Goal: Transaction & Acquisition: Book appointment/travel/reservation

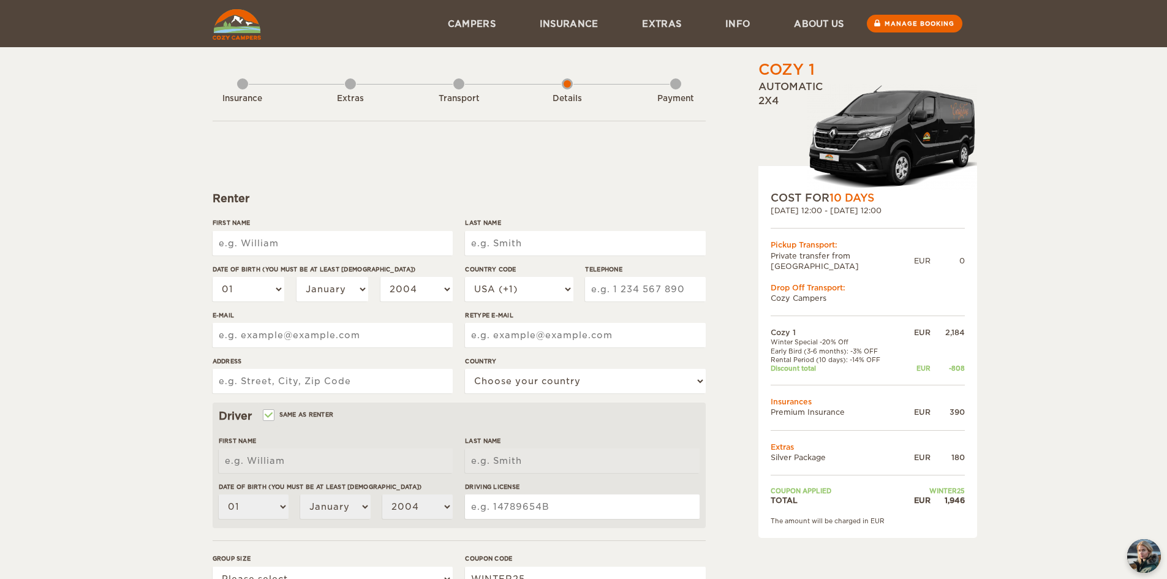
click at [918, 133] on img at bounding box center [893, 137] width 170 height 107
click at [876, 153] on img at bounding box center [893, 137] width 170 height 107
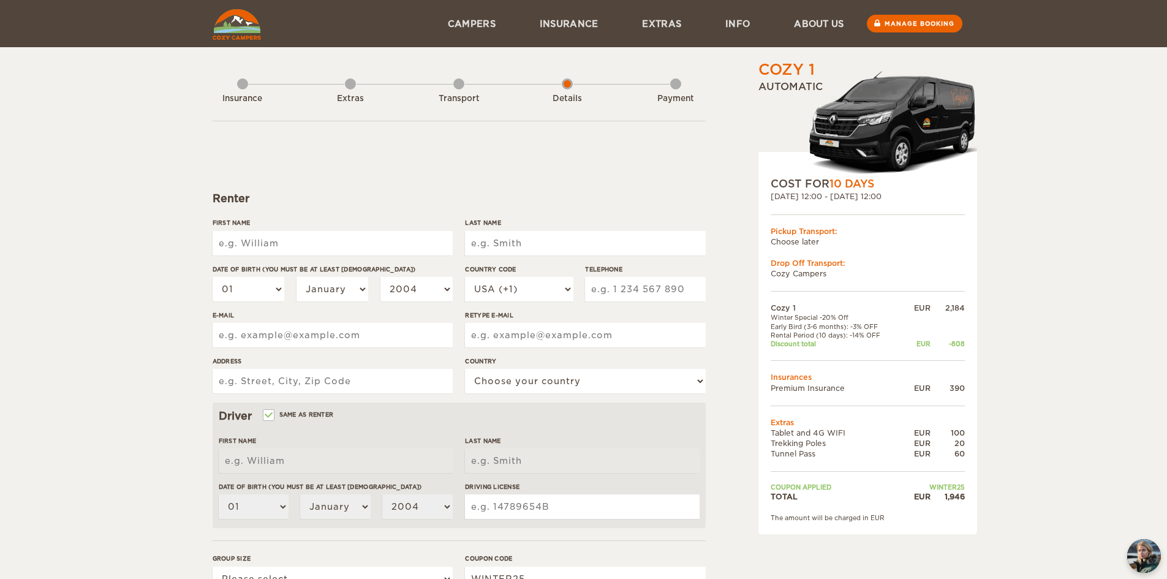
click at [314, 237] on input "First Name" at bounding box center [333, 243] width 240 height 25
type input "Thanakrit"
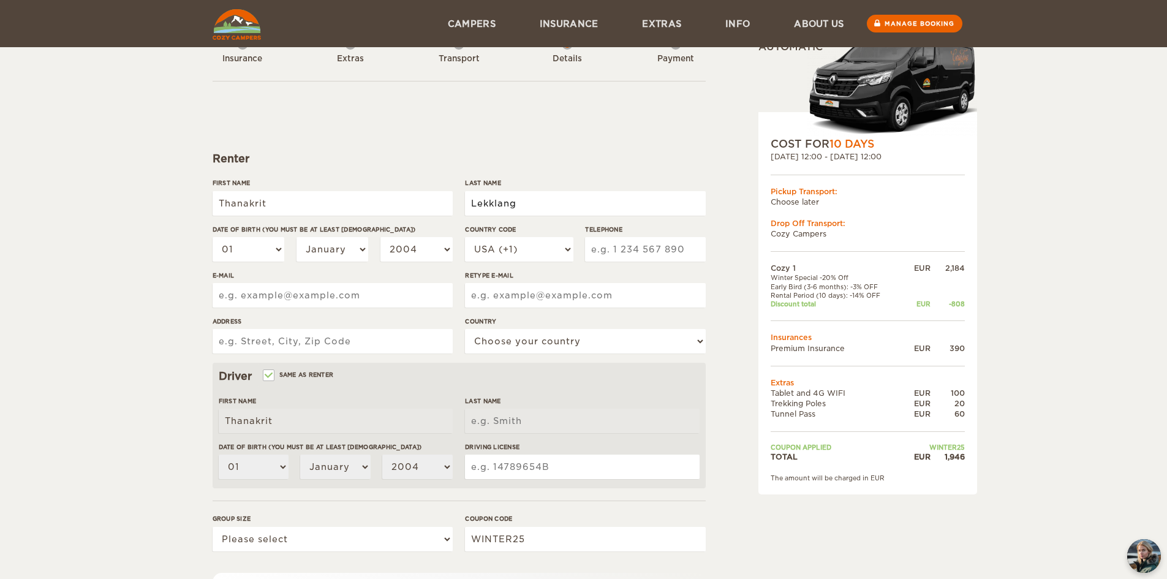
scroll to position [61, 0]
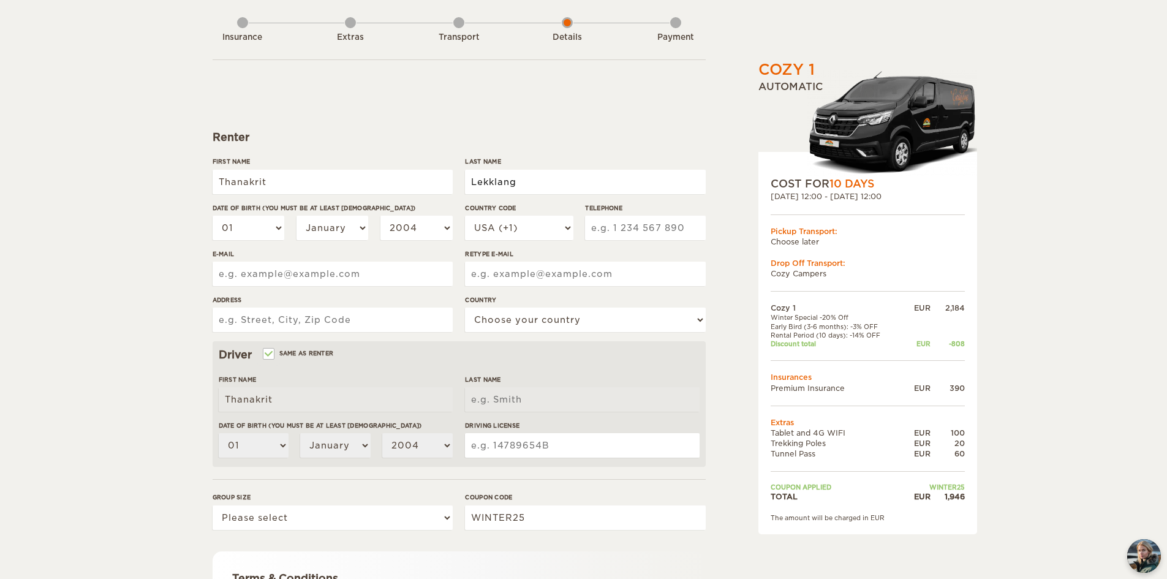
type input "Lekklang"
click at [275, 233] on select "01 02 03 04 05 06 07 08 09 10 11 12 13 14 15 16 17 18 19 20 21 22 23 24 25 26 2…" at bounding box center [249, 228] width 72 height 25
select select "24"
click at [213, 216] on select "01 02 03 04 05 06 07 08 09 10 11 12 13 14 15 16 17 18 19 20 21 22 23 24 25 26 2…" at bounding box center [249, 228] width 72 height 25
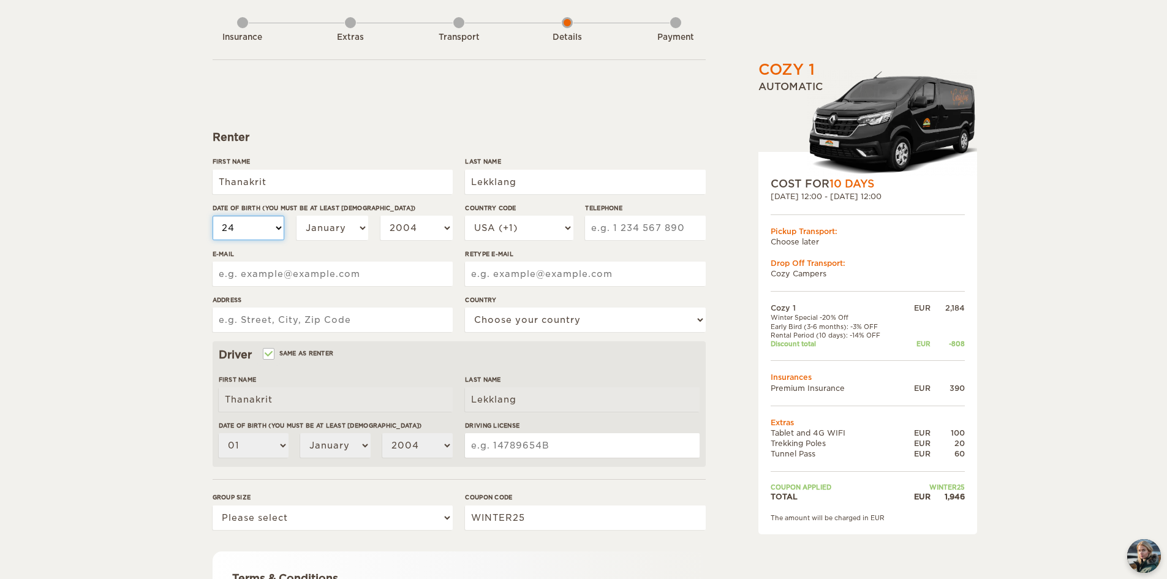
select select "24"
click at [351, 227] on select "January February March April May June July August September October November De…" at bounding box center [333, 228] width 72 height 25
select select "04"
click at [297, 216] on select "January February March April May June July August September October November De…" at bounding box center [333, 228] width 72 height 25
select select "04"
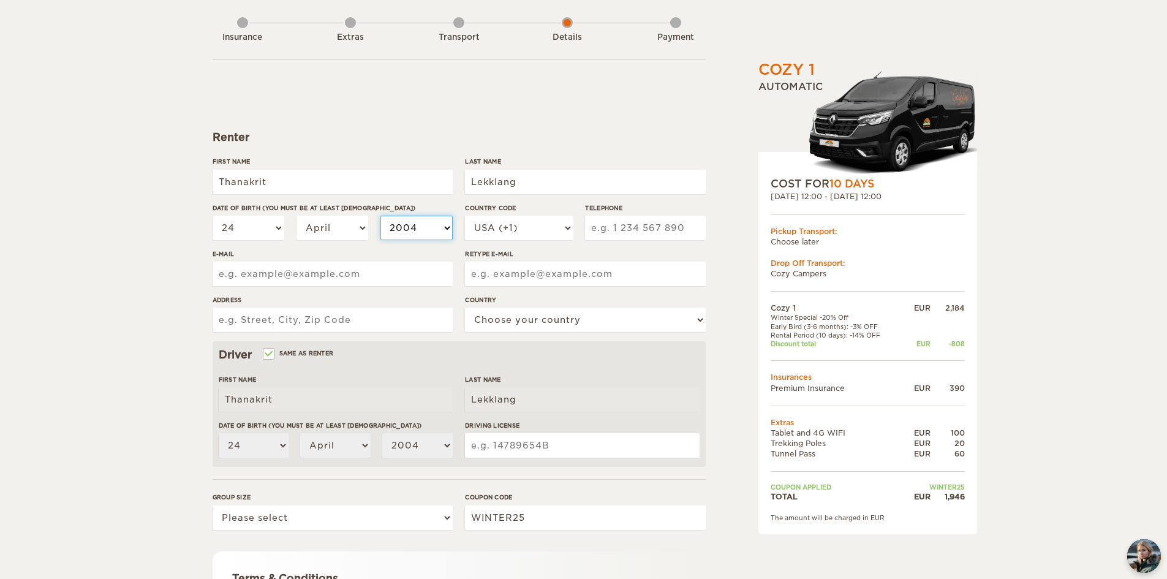
click at [433, 237] on select "2004 2003 2002 2001 2000 1999 1998 1997 1996 1995 1994 1993 1992 1991 1990 1989…" at bounding box center [417, 228] width 72 height 25
select select "1987"
click at [381, 216] on select "2004 2003 2002 2001 2000 1999 1998 1997 1996 1995 1994 1993 1992 1991 1990 1989…" at bounding box center [417, 228] width 72 height 25
select select "1987"
click at [555, 229] on select "USA (+1) UK (+44) Germany (+49) Algeria (+213) Andorra (+376) Angola (+244) Ang…" at bounding box center [519, 228] width 108 height 25
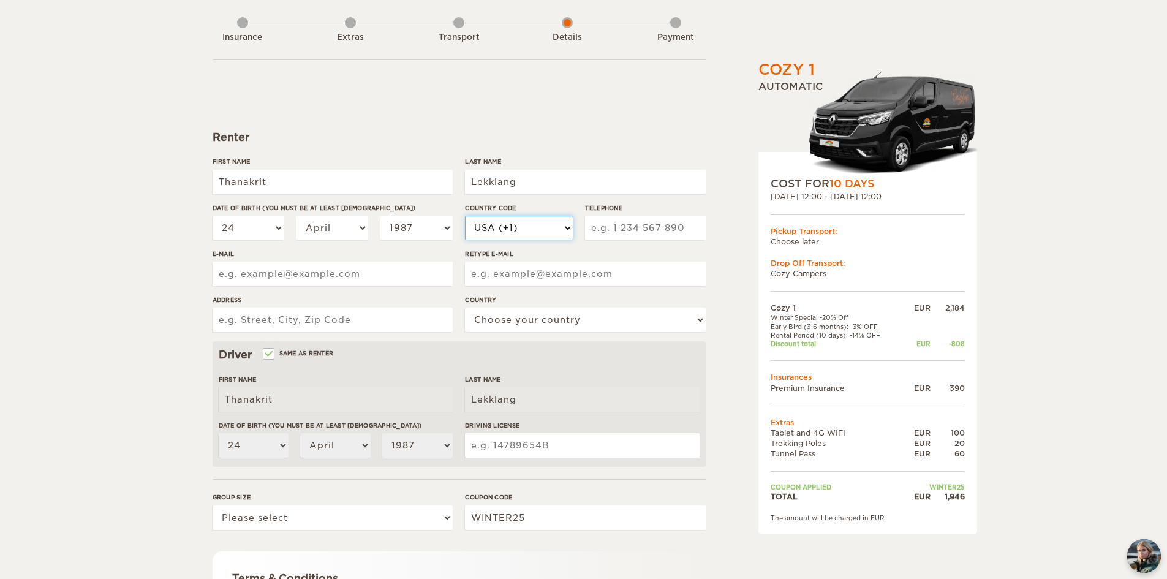
select select "66"
click at [465, 216] on select "USA (+1) UK (+44) Germany (+49) Algeria (+213) Andorra (+376) Angola (+244) Ang…" at bounding box center [519, 228] width 108 height 25
click at [645, 233] on input "Telephone" at bounding box center [645, 228] width 120 height 25
type input "890306696"
click at [411, 276] on input "E-mail" at bounding box center [333, 274] width 240 height 25
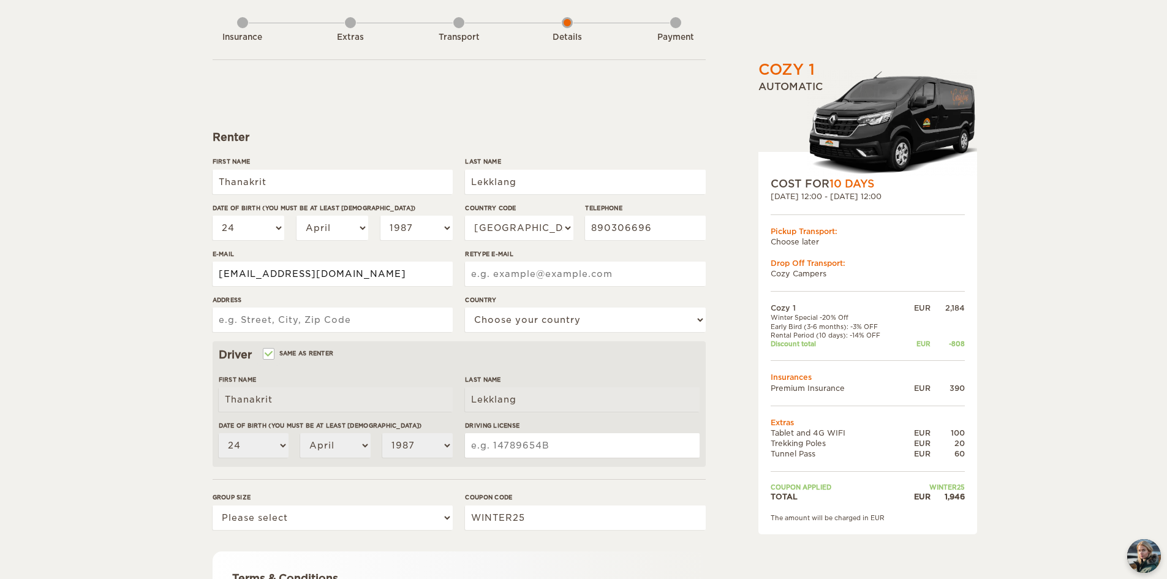
type input "mr.thanakrits@gmail.com"
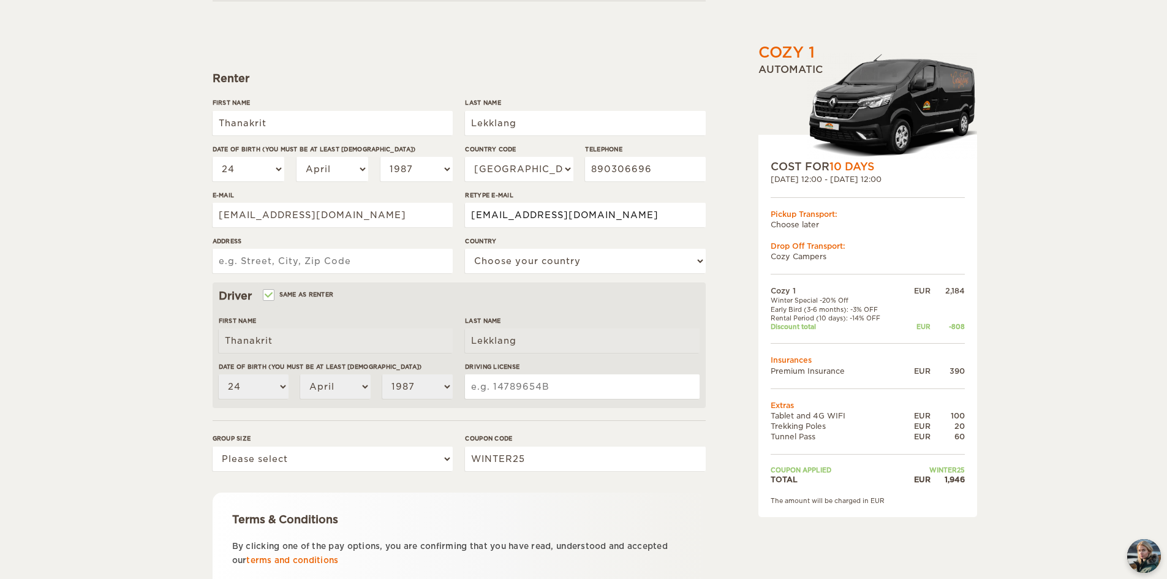
scroll to position [123, 0]
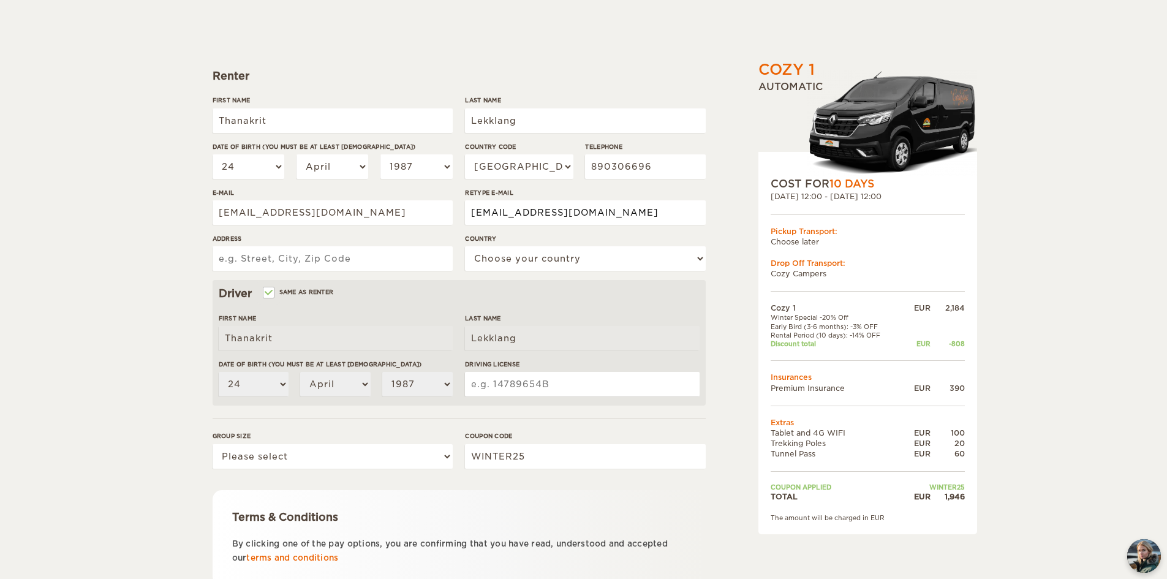
type input "mr.thanakrits@gmail.com"
drag, startPoint x: 373, startPoint y: 258, endPoint x: 487, endPoint y: 257, distance: 114.6
click at [373, 257] on input "Address" at bounding box center [333, 258] width 240 height 25
click at [575, 262] on select "Choose your country United States United Kingdom Germany Afghanistan Albania Al…" at bounding box center [585, 258] width 240 height 25
select select "207"
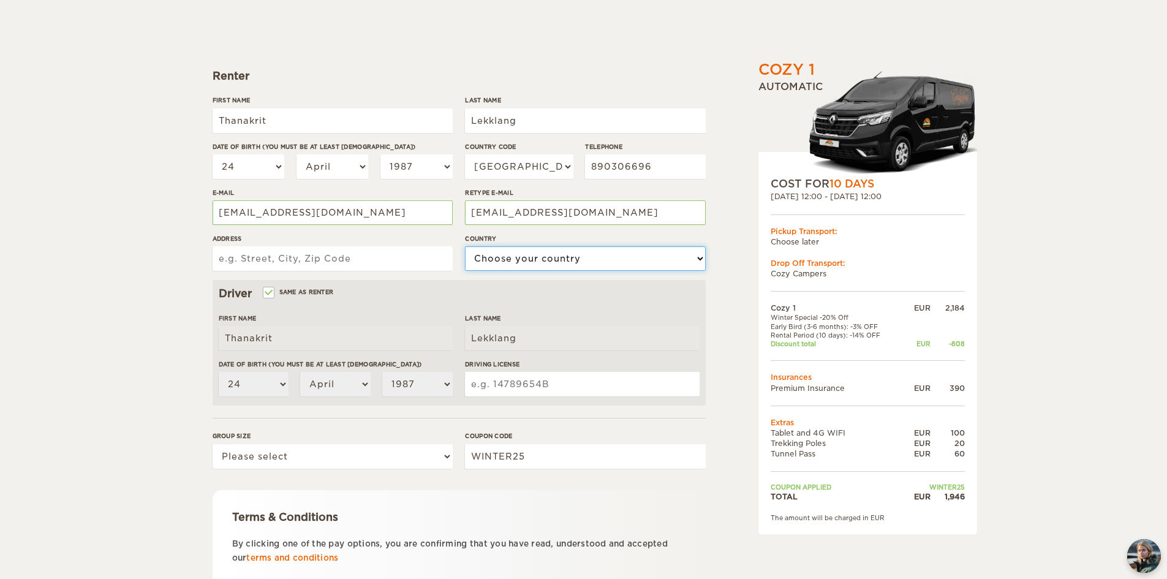
click at [465, 246] on select "Choose your country United States United Kingdom Germany Afghanistan Albania Al…" at bounding box center [585, 258] width 240 height 25
click at [305, 257] on input "Address" at bounding box center [333, 258] width 240 height 25
paste input "674 Village No.3"
paste input "Bang Phun Sub-District, Mueang Pathum Thani District, Pathum Thani Province"
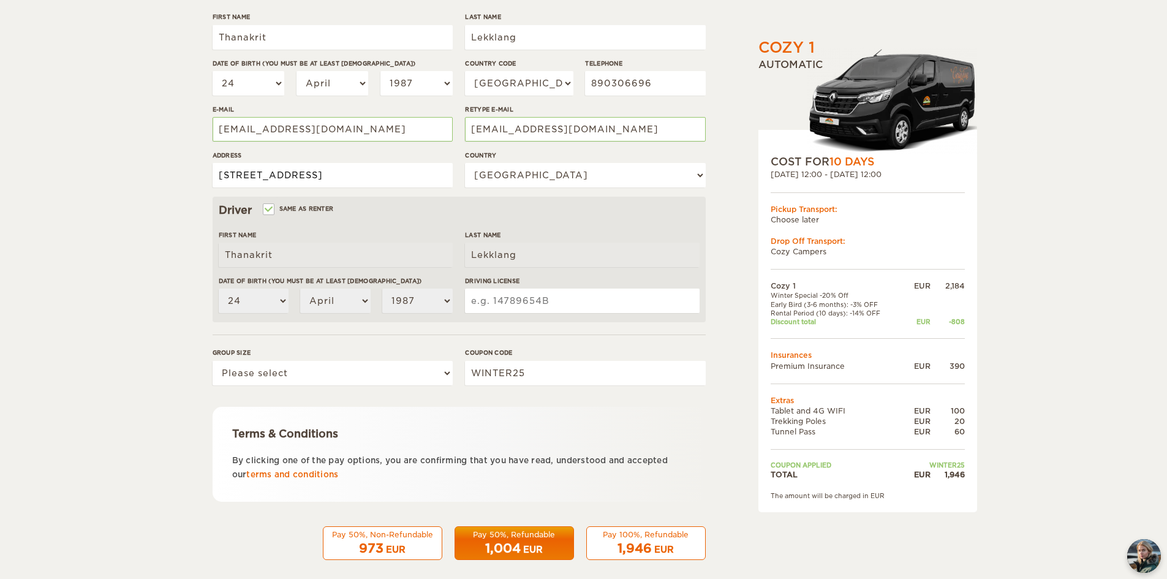
scroll to position [218, 0]
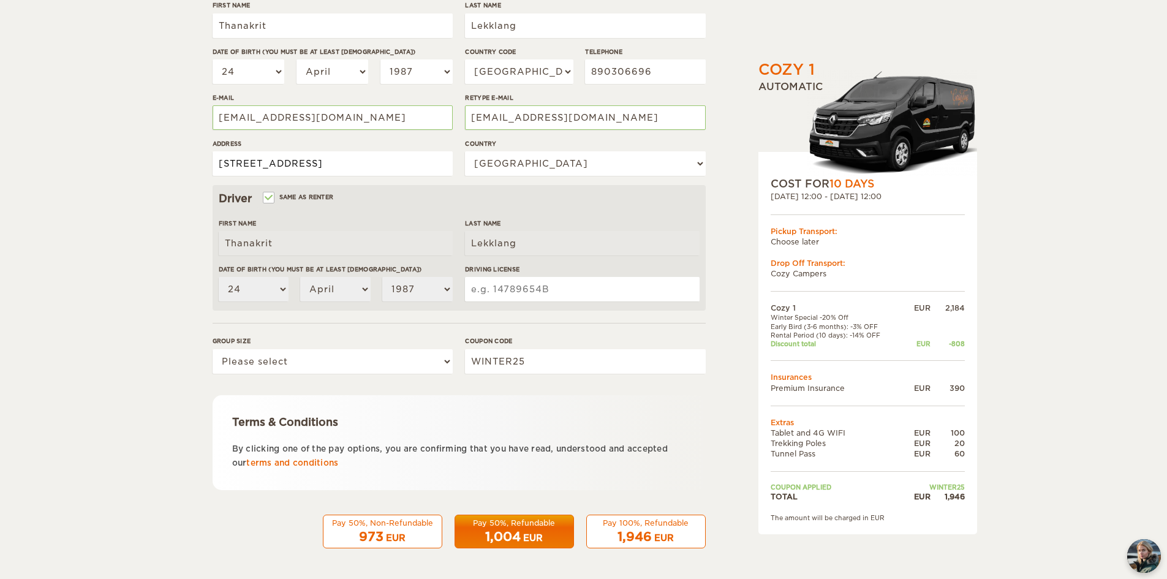
type input "674 Village No.3, Bang Phun Sub-District, Mueang Pathum Thani District, Pathum …"
click at [545, 289] on input "Driving License" at bounding box center [582, 289] width 234 height 25
type input "67055750"
click at [415, 360] on select "Please select 1 2" at bounding box center [333, 361] width 240 height 25
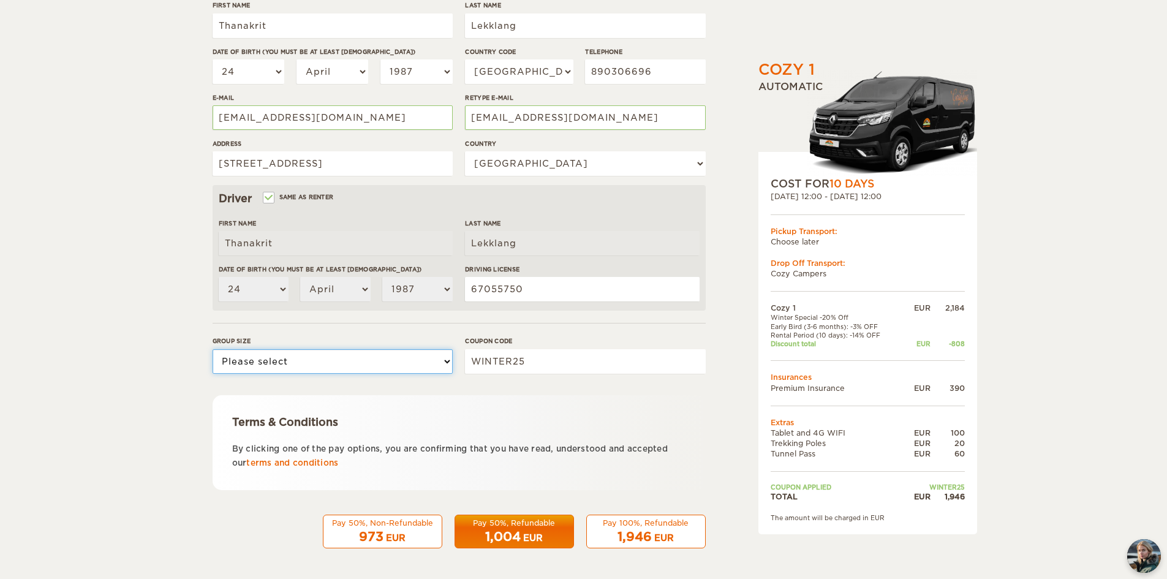
select select "2"
click at [213, 349] on select "Please select 1 2" at bounding box center [333, 361] width 240 height 25
click at [583, 398] on div "Terms & Conditions By clicking one of the pay options, you are confirming that …" at bounding box center [459, 442] width 493 height 95
click at [493, 541] on span "1,004" at bounding box center [503, 536] width 36 height 15
click at [655, 530] on div "1,946 EUR" at bounding box center [646, 537] width 104 height 18
